Goal: Task Accomplishment & Management: Use online tool/utility

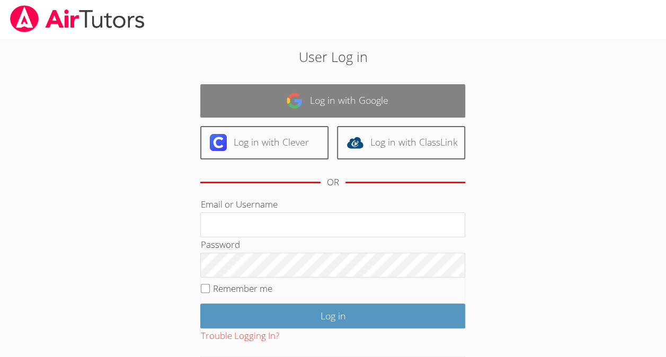
click at [351, 93] on link "Log in with Google" at bounding box center [332, 100] width 265 height 33
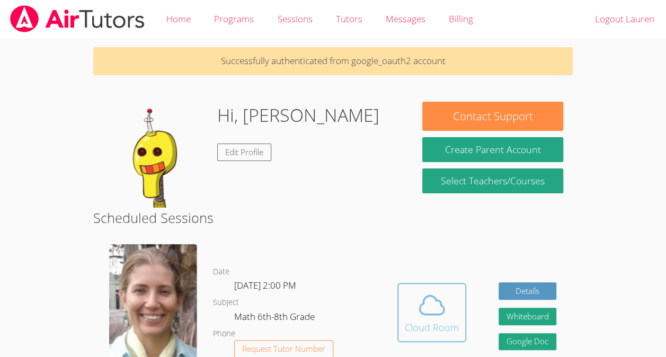
click at [433, 294] on icon at bounding box center [432, 305] width 30 height 30
click at [430, 293] on icon at bounding box center [432, 305] width 30 height 30
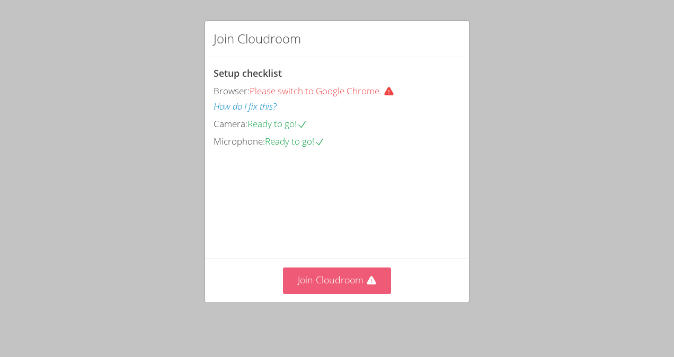
click at [352, 280] on button "Join Cloudroom" at bounding box center [337, 281] width 109 height 26
click at [366, 286] on icon at bounding box center [371, 281] width 11 height 11
